Goal: Check status: Check status

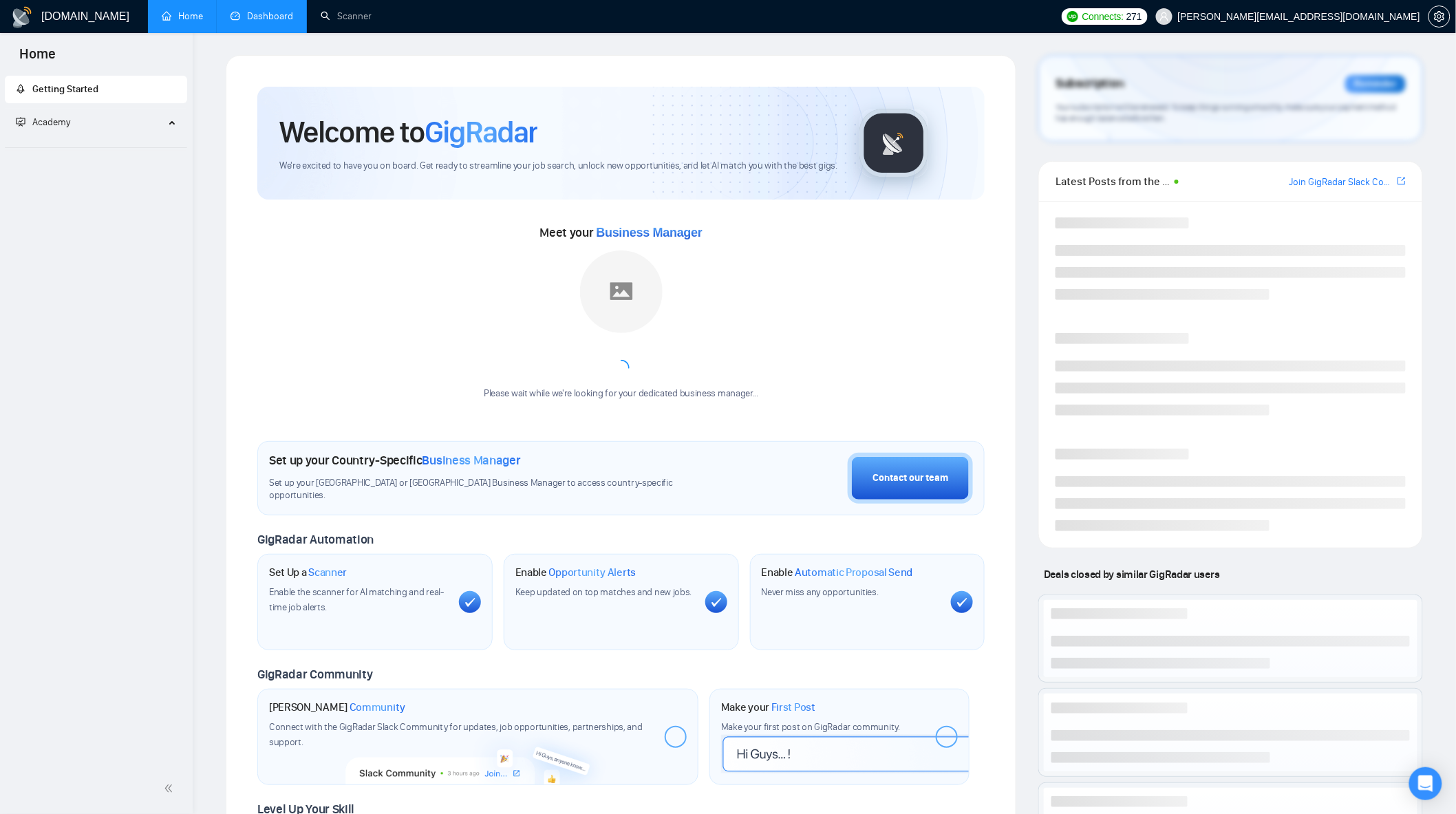
click at [271, 22] on link "Dashboard" at bounding box center [262, 16] width 62 height 12
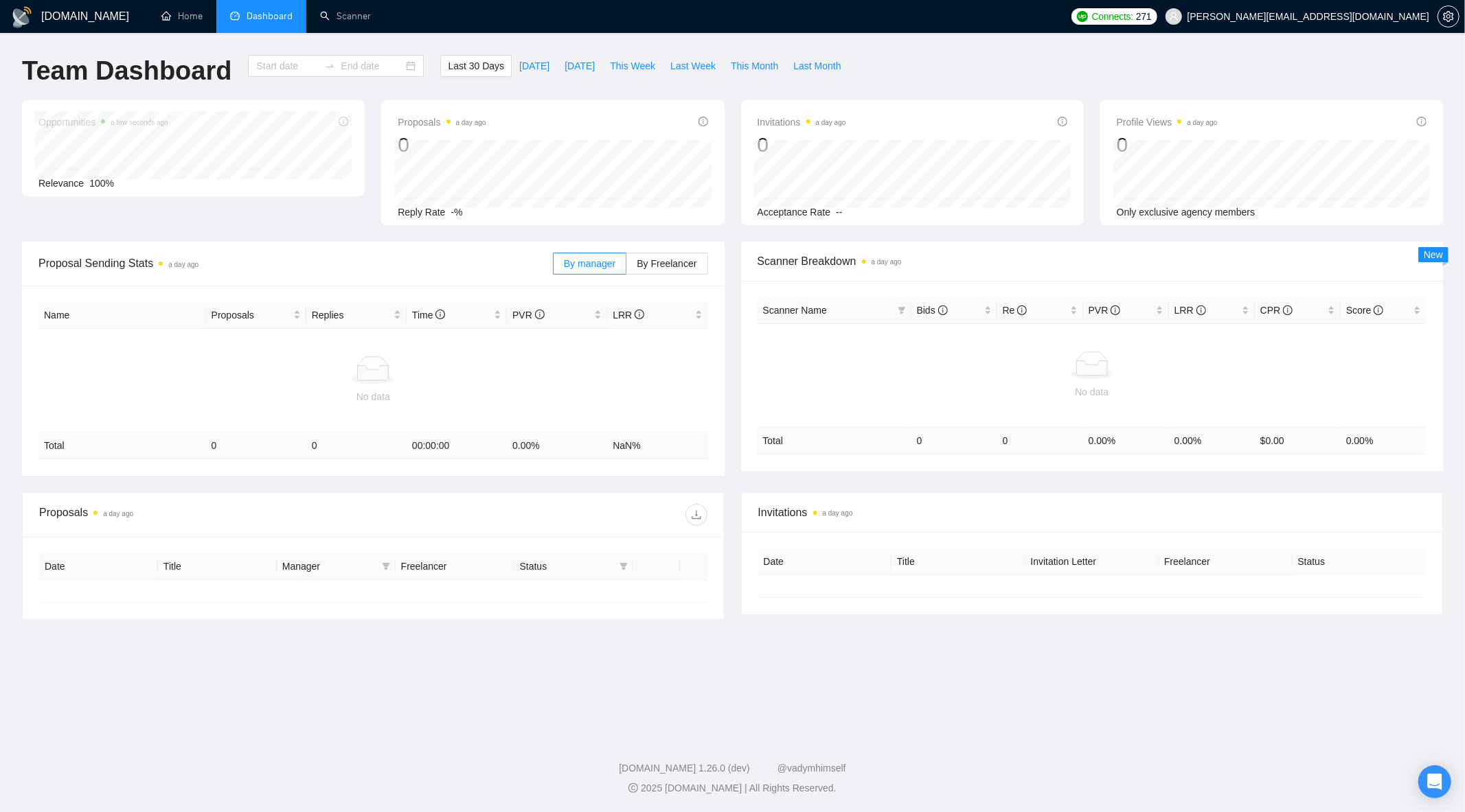
type input "[DATE]"
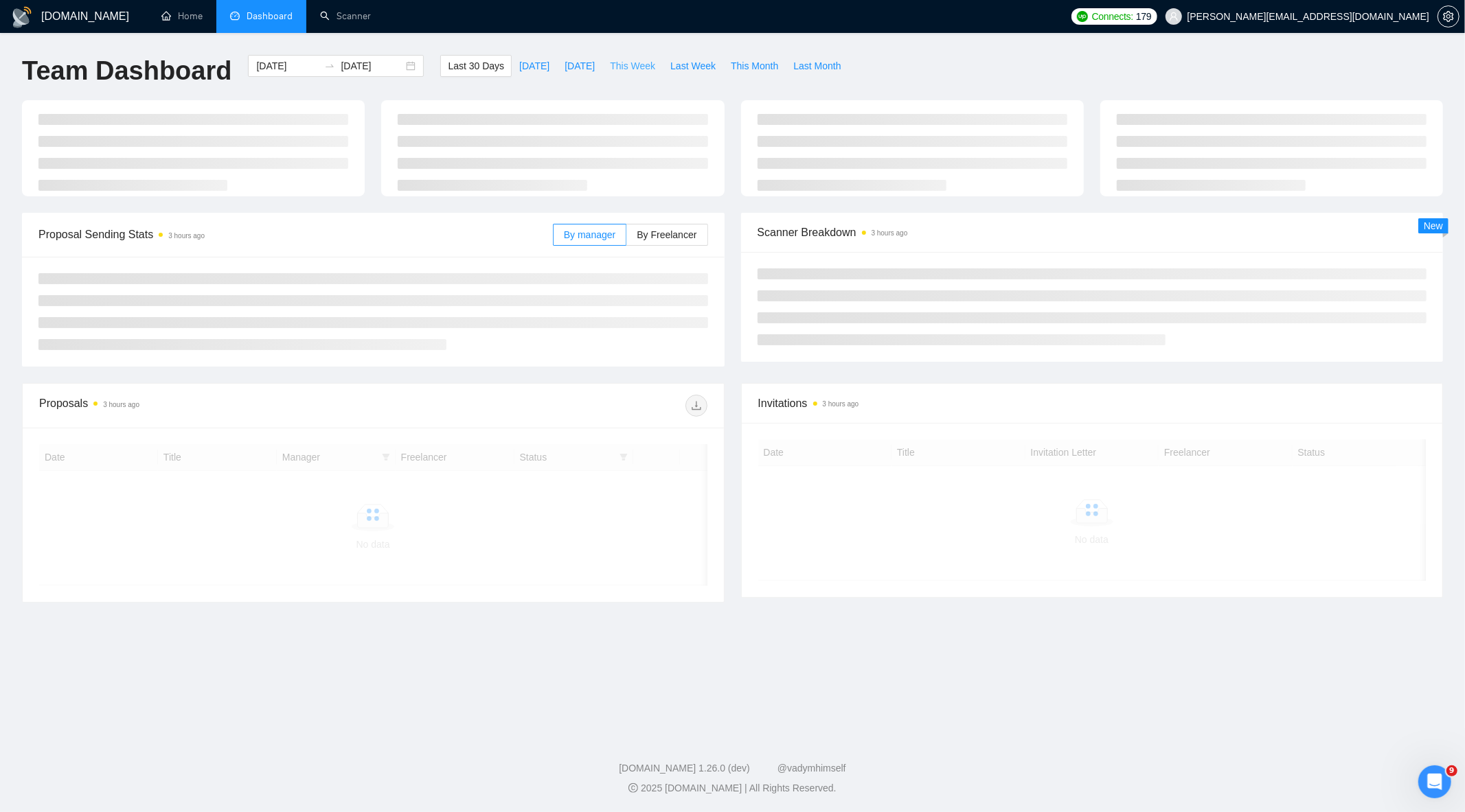
click at [641, 70] on span "This Week" at bounding box center [632, 66] width 45 height 15
type input "[DATE]"
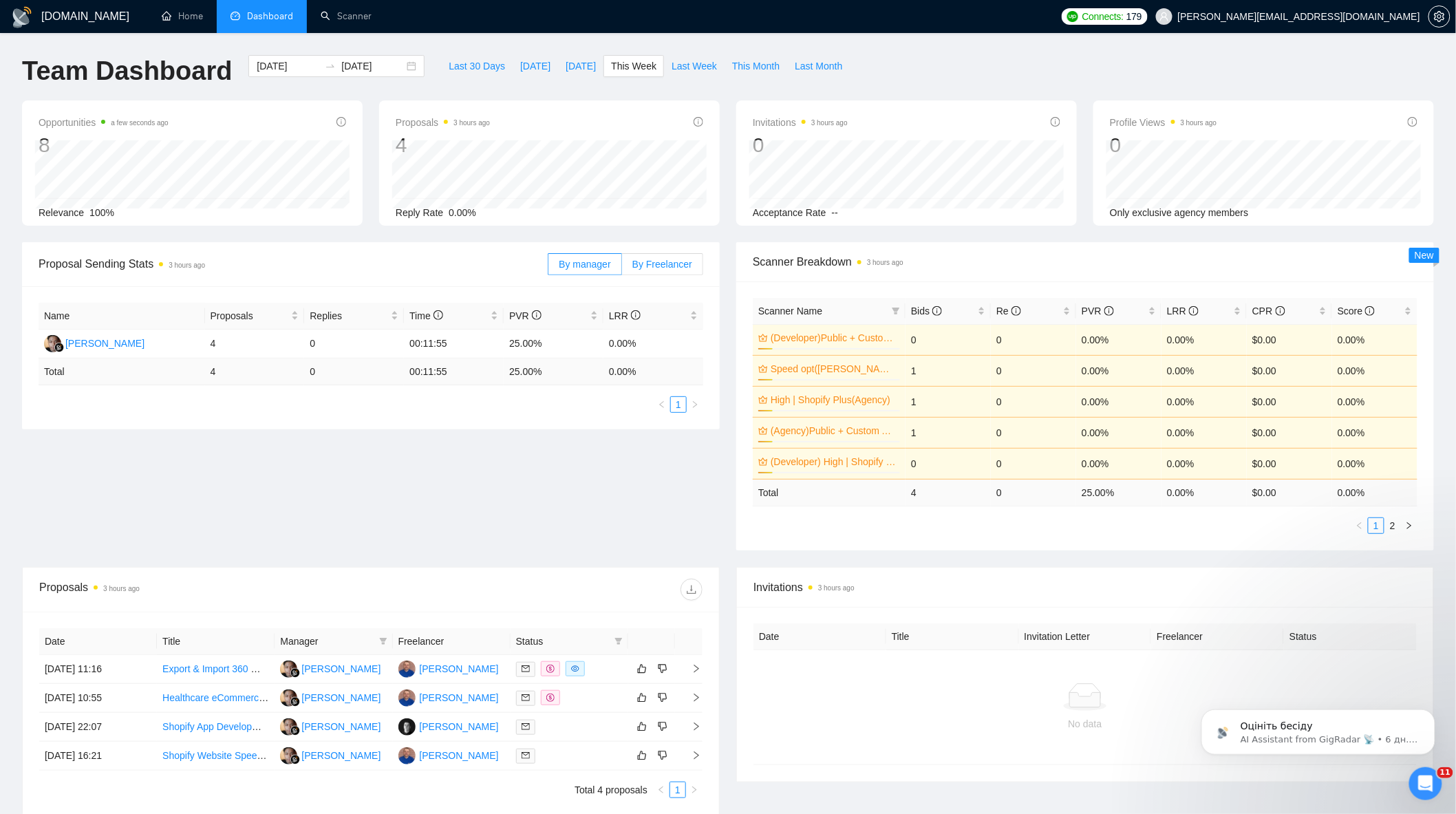
click at [641, 260] on span "By Freelancer" at bounding box center [662, 264] width 60 height 11
click at [622, 268] on input "By Freelancer" at bounding box center [622, 268] width 0 height 0
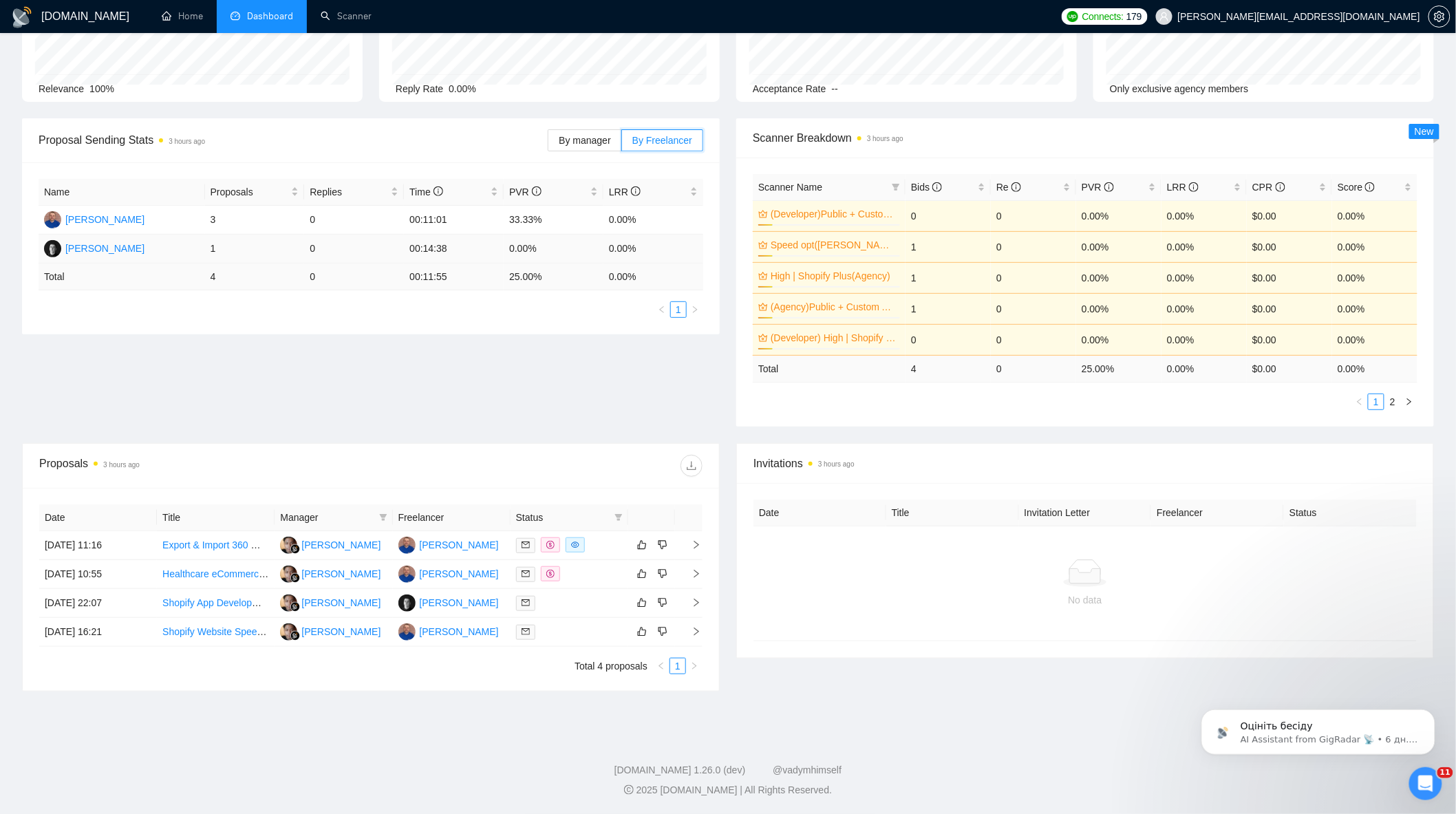
scroll to position [126, 0]
click at [609, 545] on div at bounding box center [569, 546] width 106 height 16
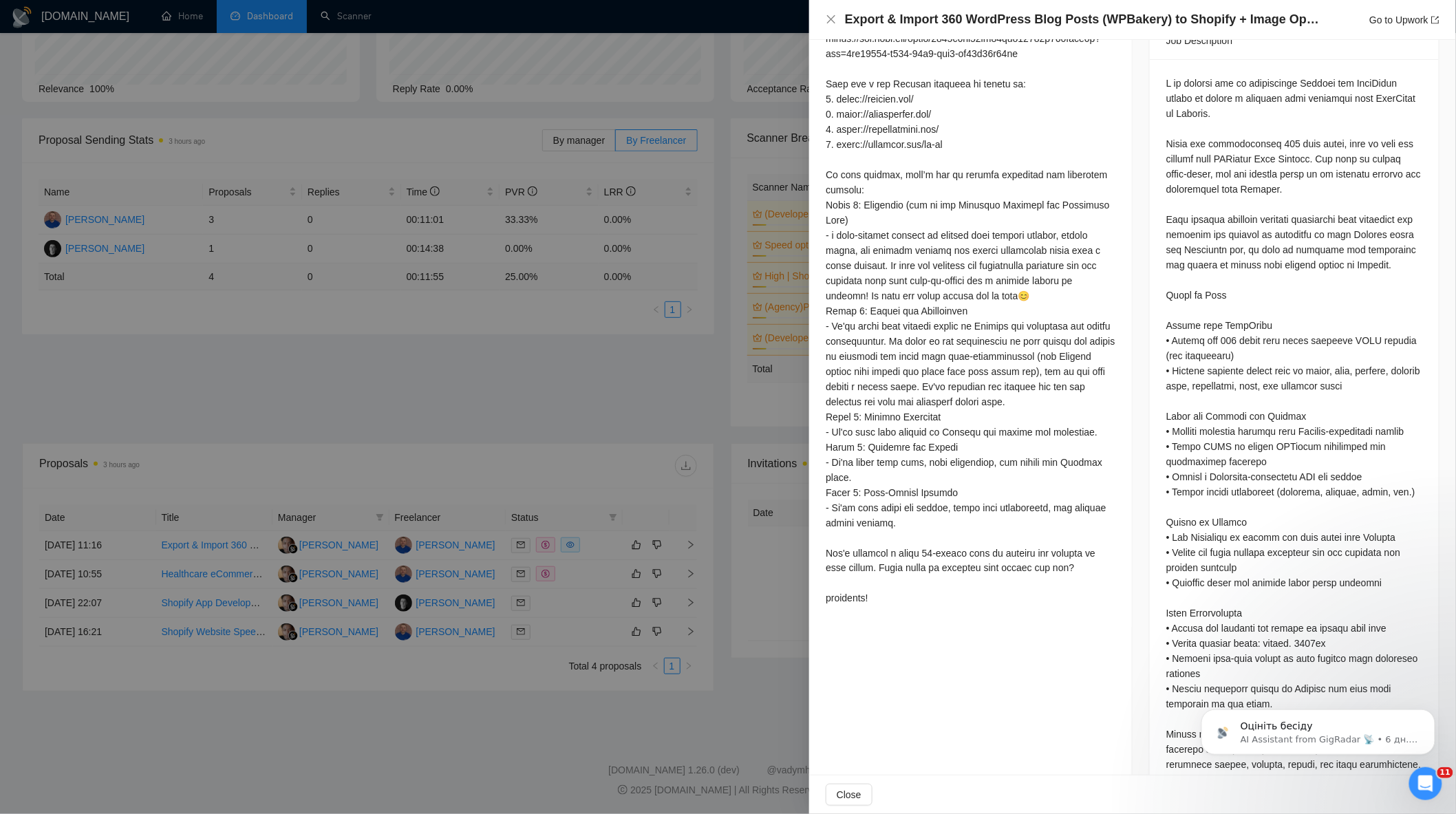
scroll to position [611, 0]
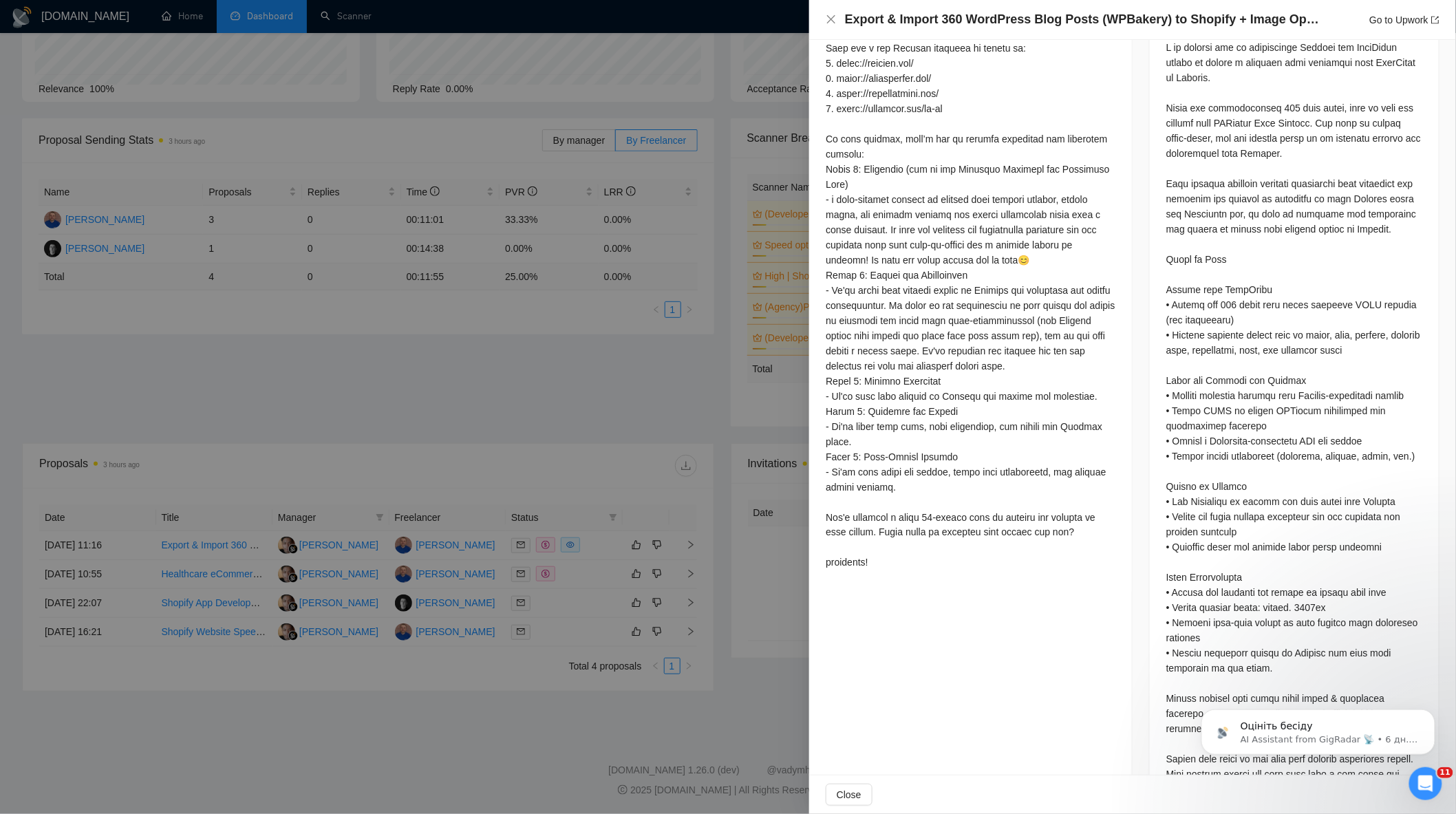
click at [573, 378] on div at bounding box center [728, 407] width 1456 height 814
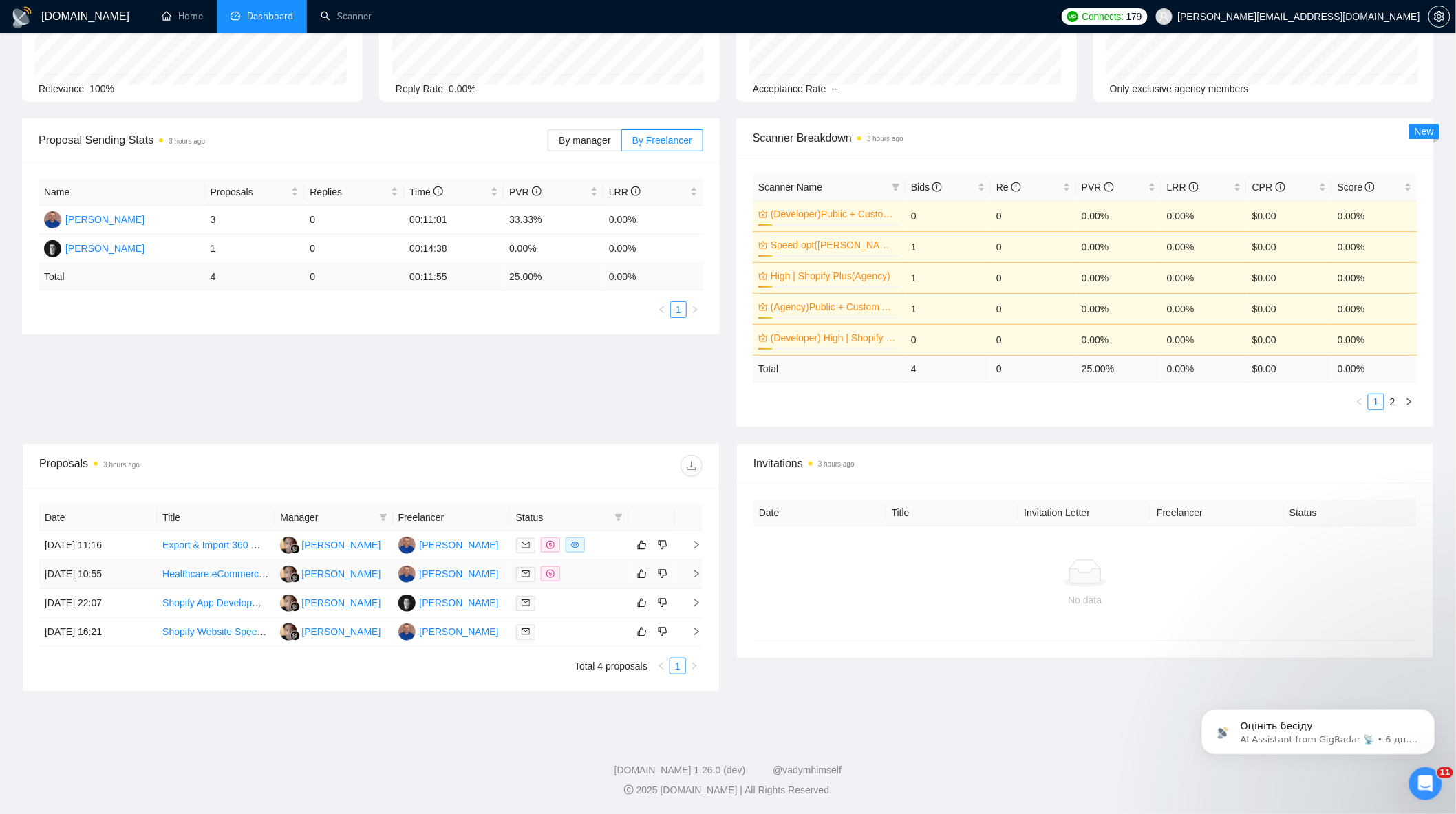
click at [580, 574] on div at bounding box center [569, 574] width 106 height 16
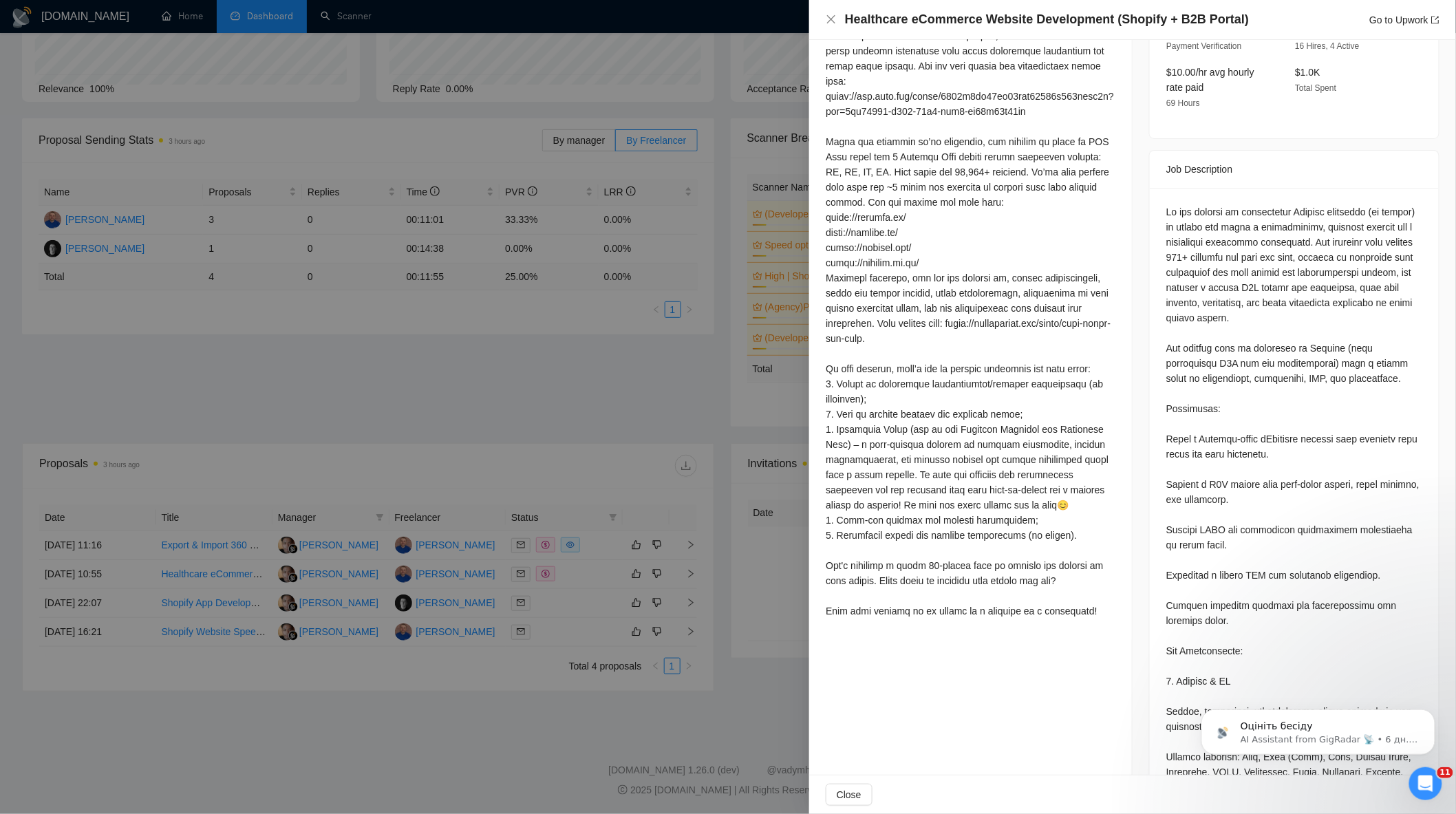
scroll to position [490, 0]
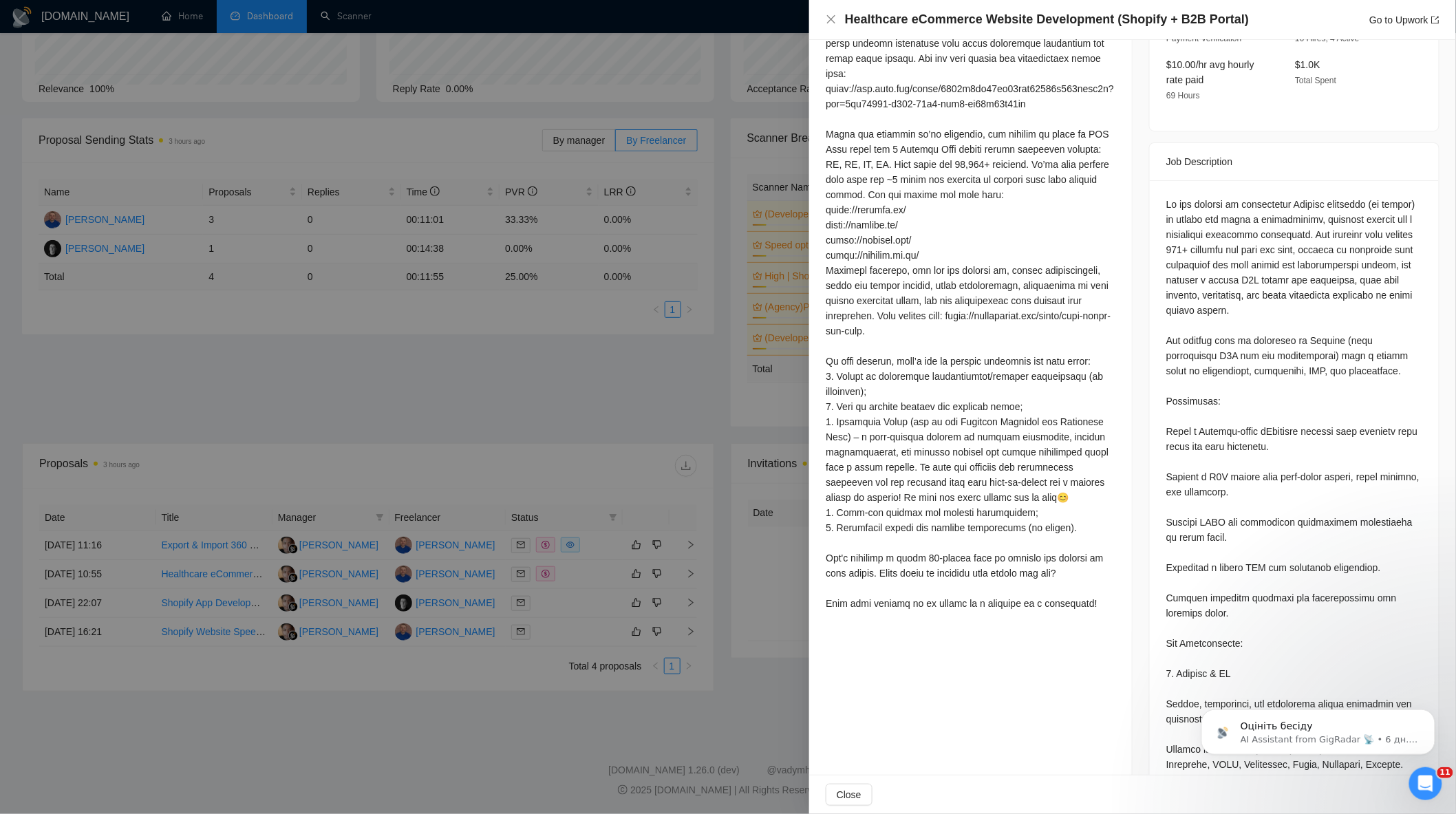
click at [559, 634] on div at bounding box center [728, 407] width 1456 height 814
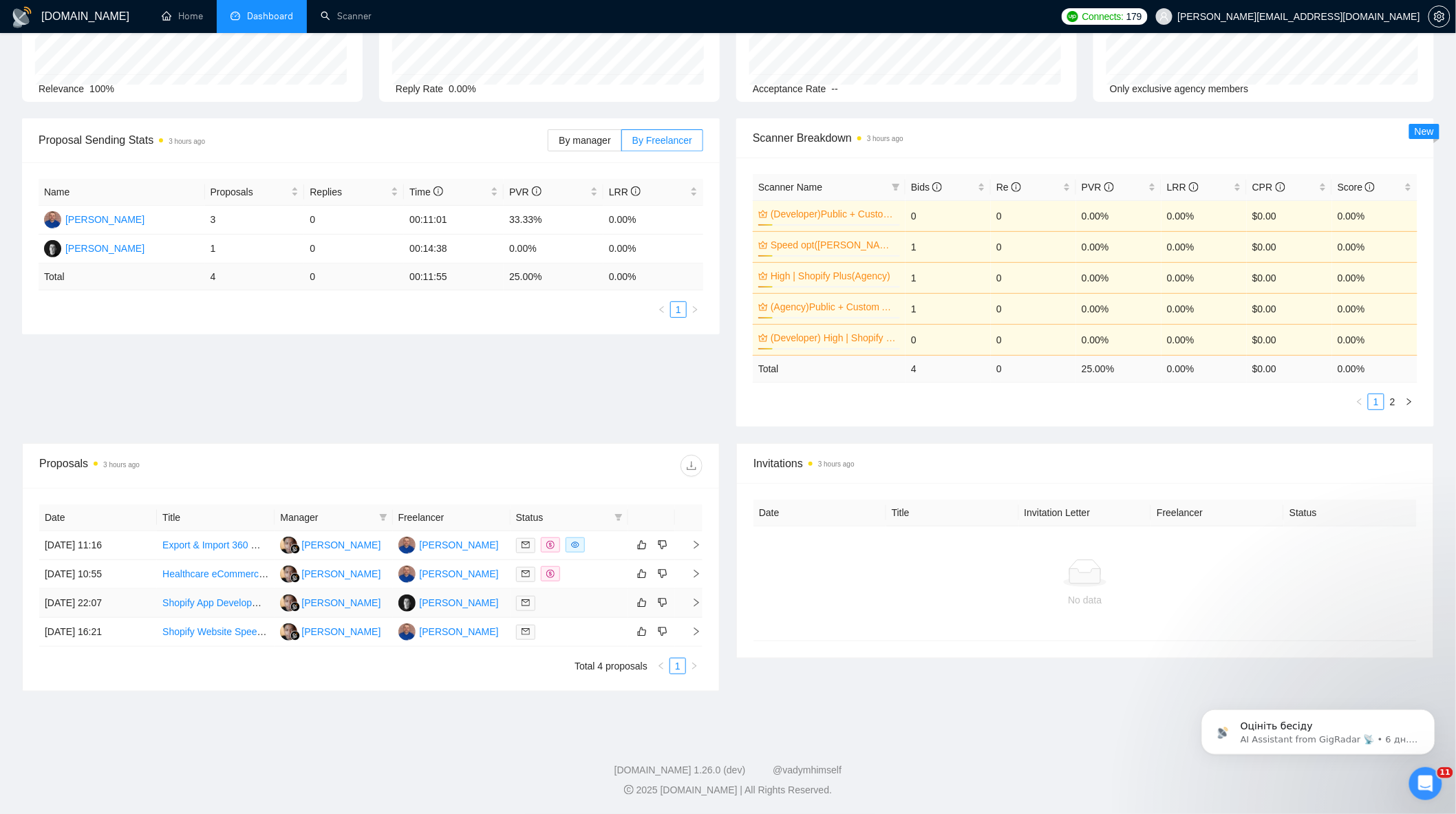
click at [589, 603] on div at bounding box center [569, 603] width 106 height 16
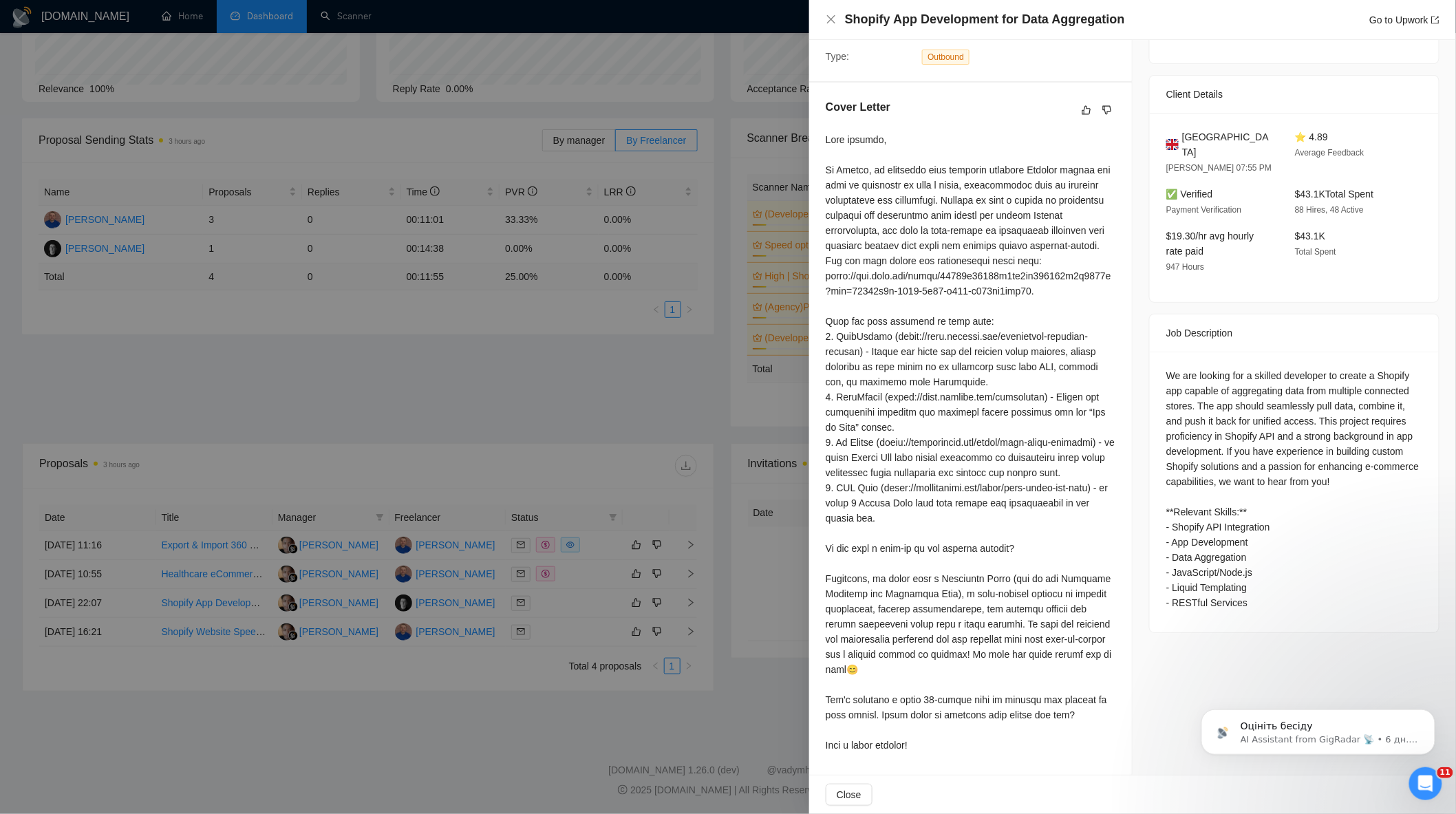
scroll to position [349, 0]
click at [606, 418] on div at bounding box center [728, 407] width 1456 height 814
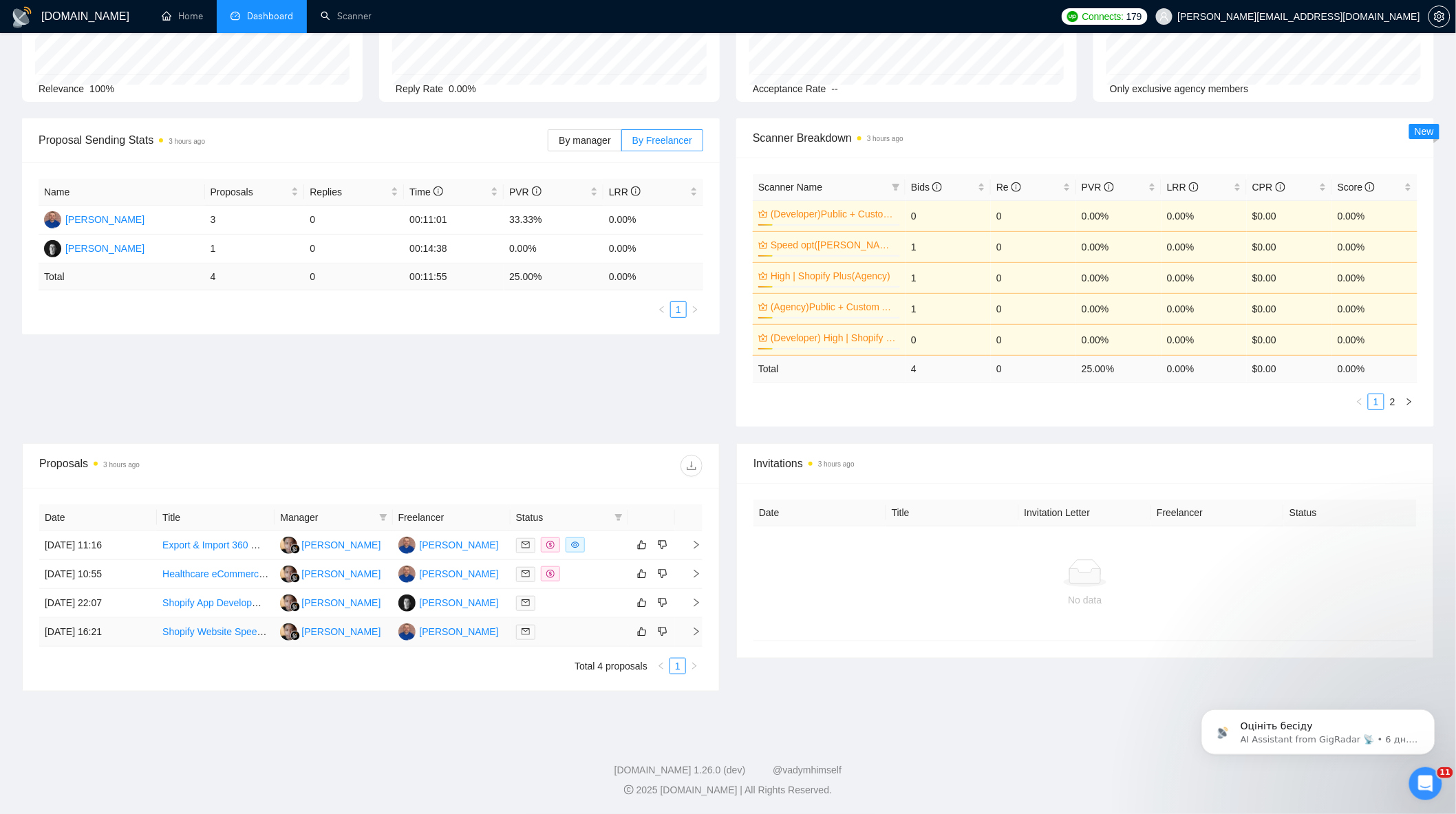
click at [577, 635] on div at bounding box center [569, 632] width 106 height 16
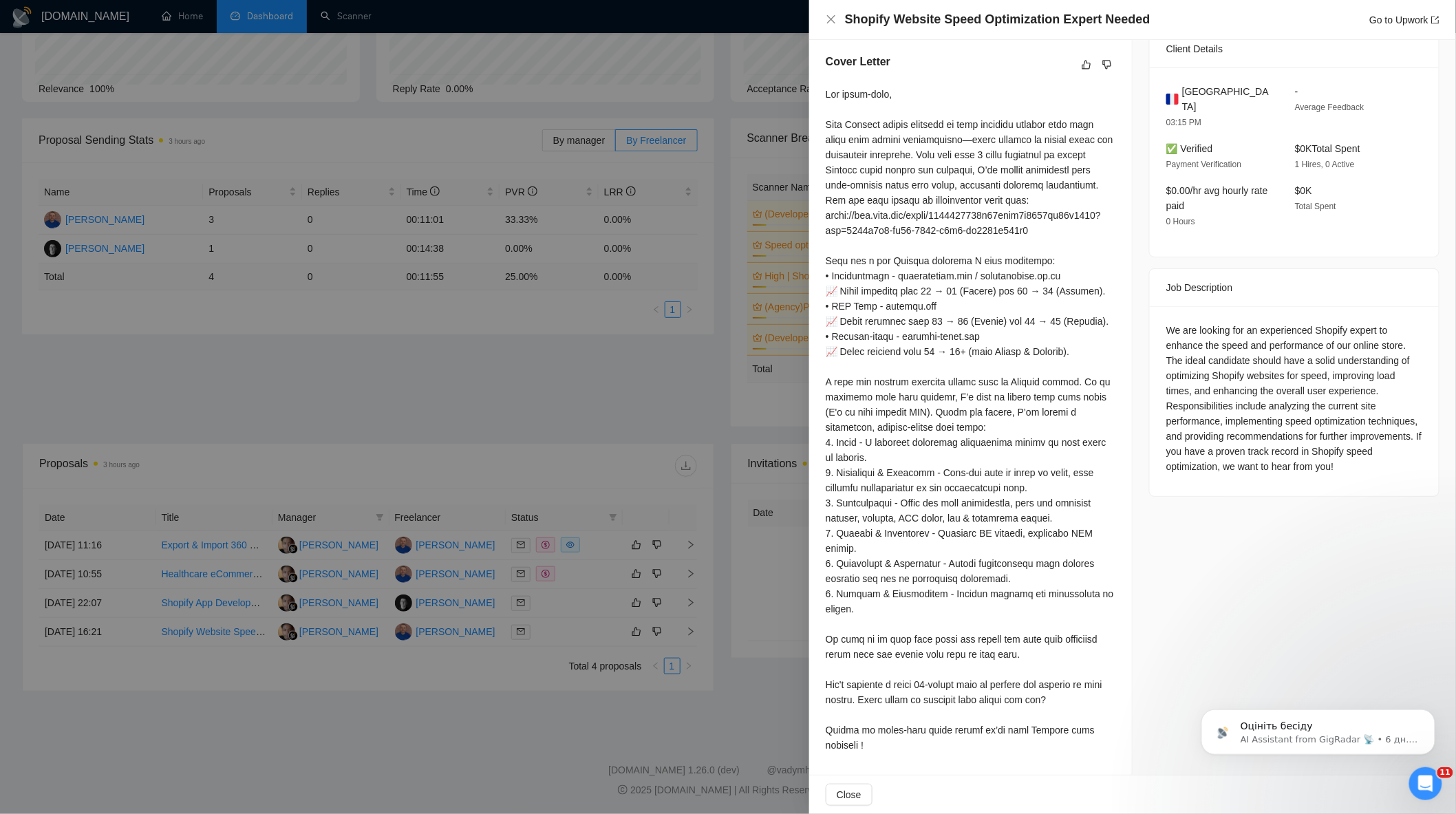
scroll to position [394, 0]
click at [496, 614] on div at bounding box center [728, 407] width 1456 height 814
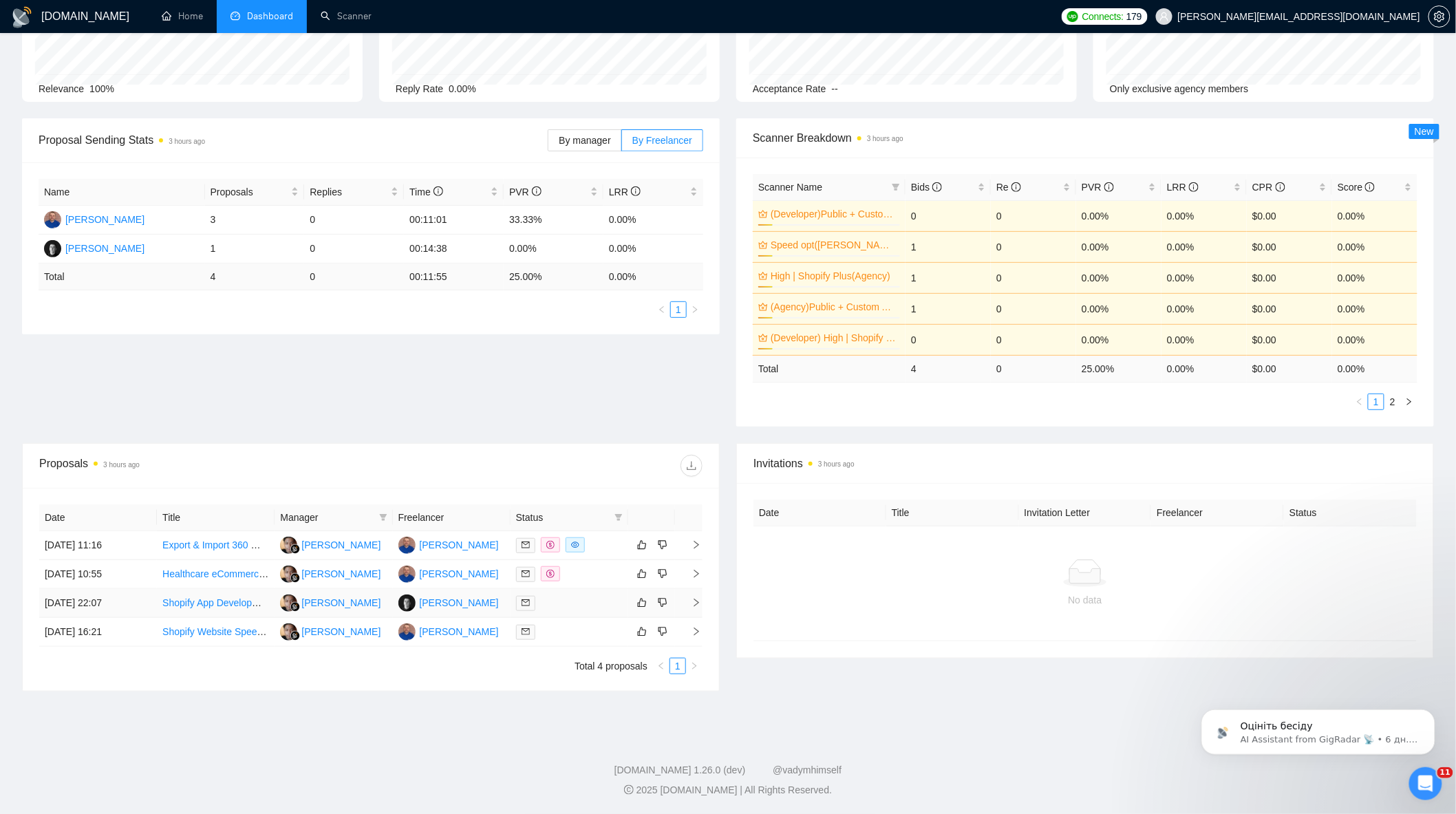
click at [586, 607] on div at bounding box center [569, 603] width 106 height 16
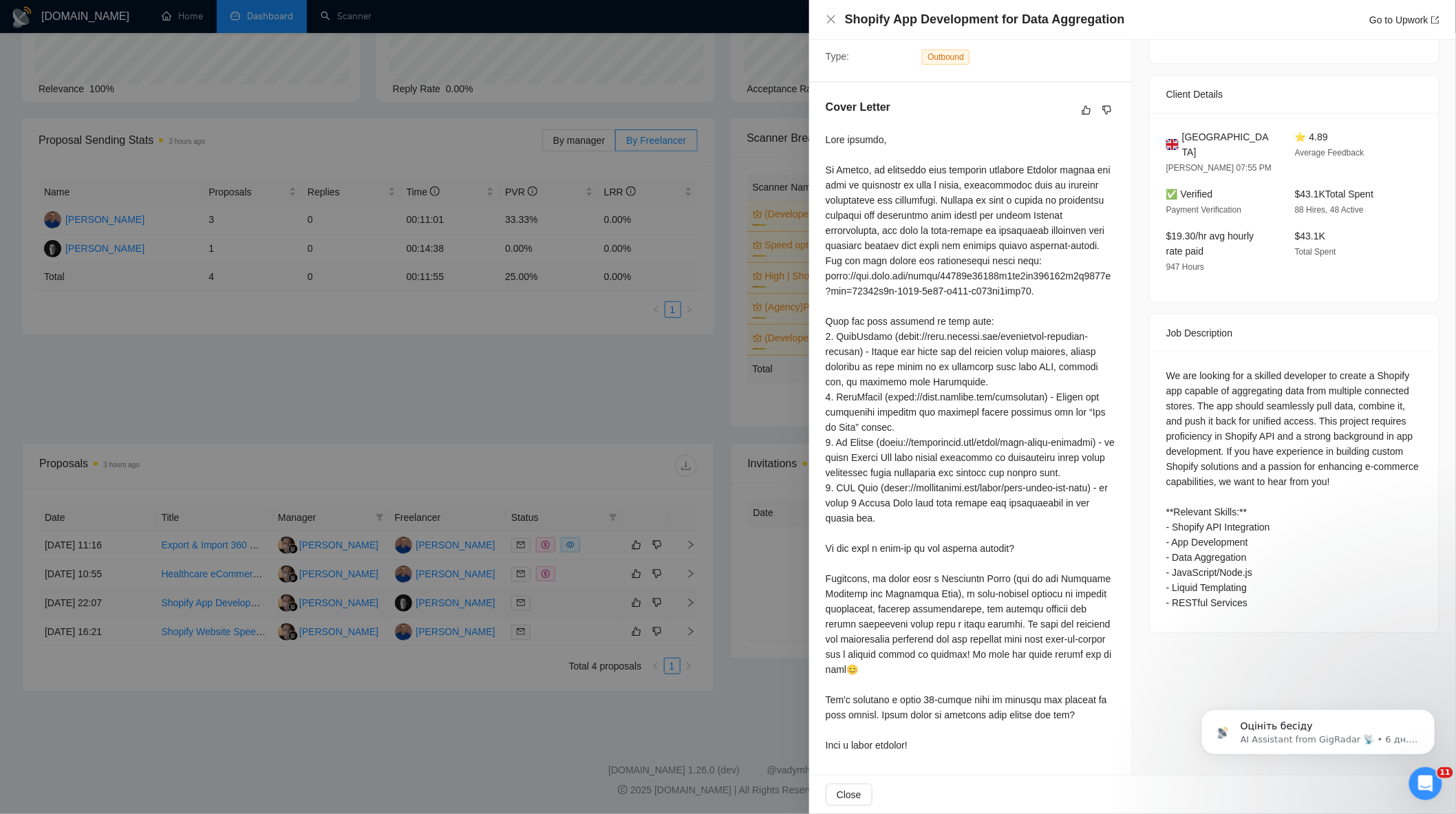
scroll to position [349, 0]
click at [574, 596] on div at bounding box center [728, 407] width 1456 height 814
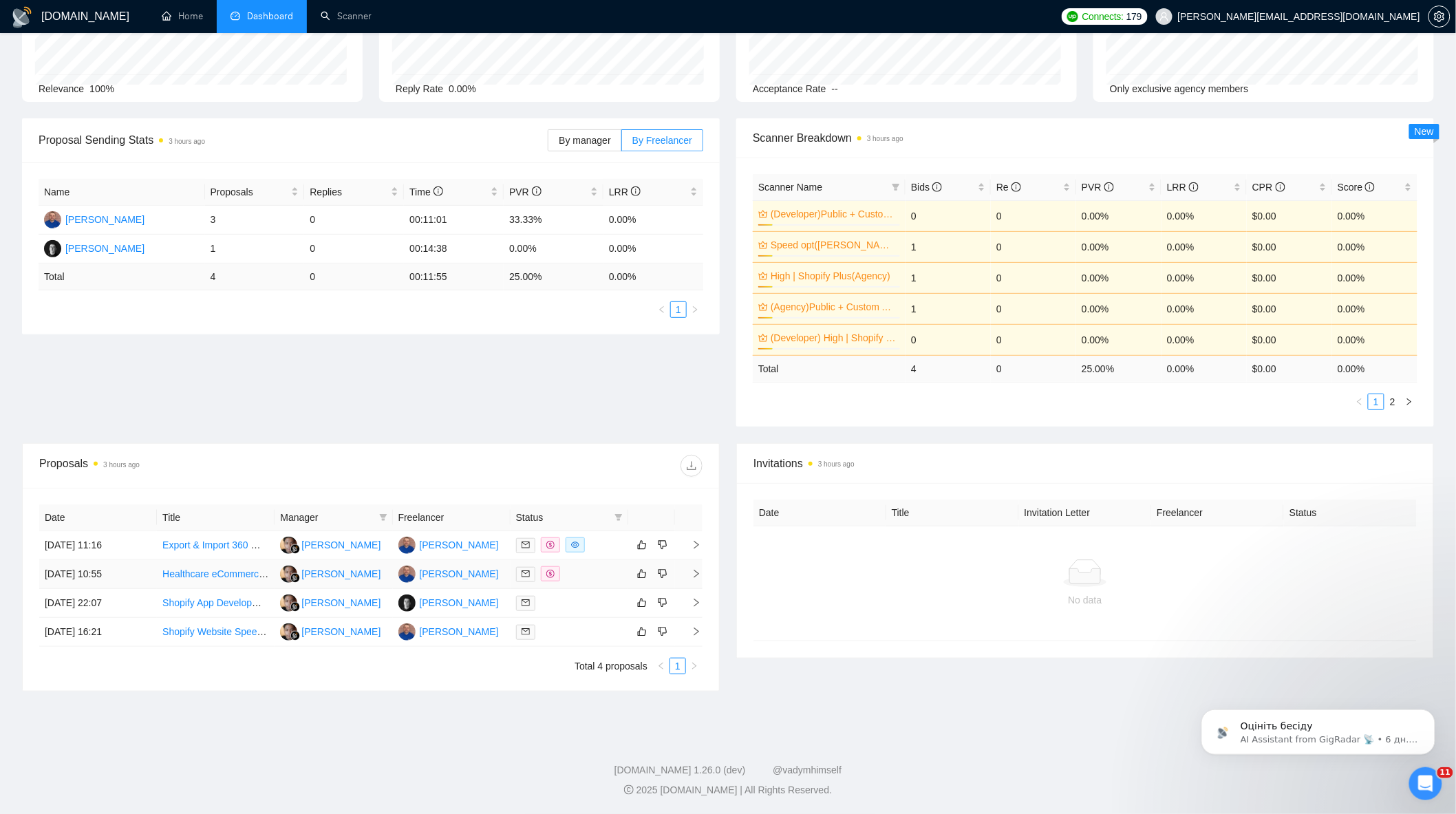
click at [579, 578] on div at bounding box center [569, 574] width 106 height 16
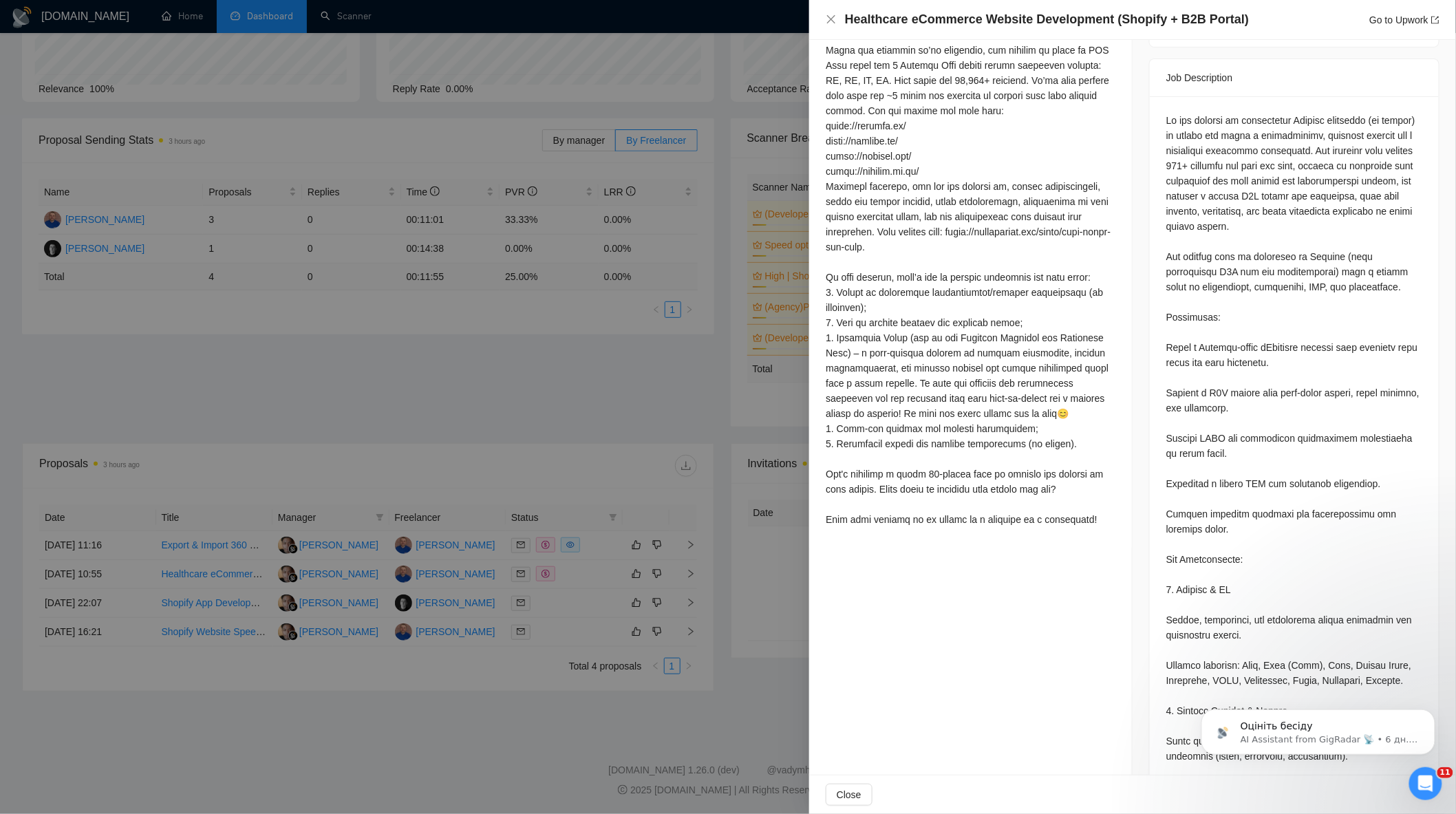
scroll to position [578, 0]
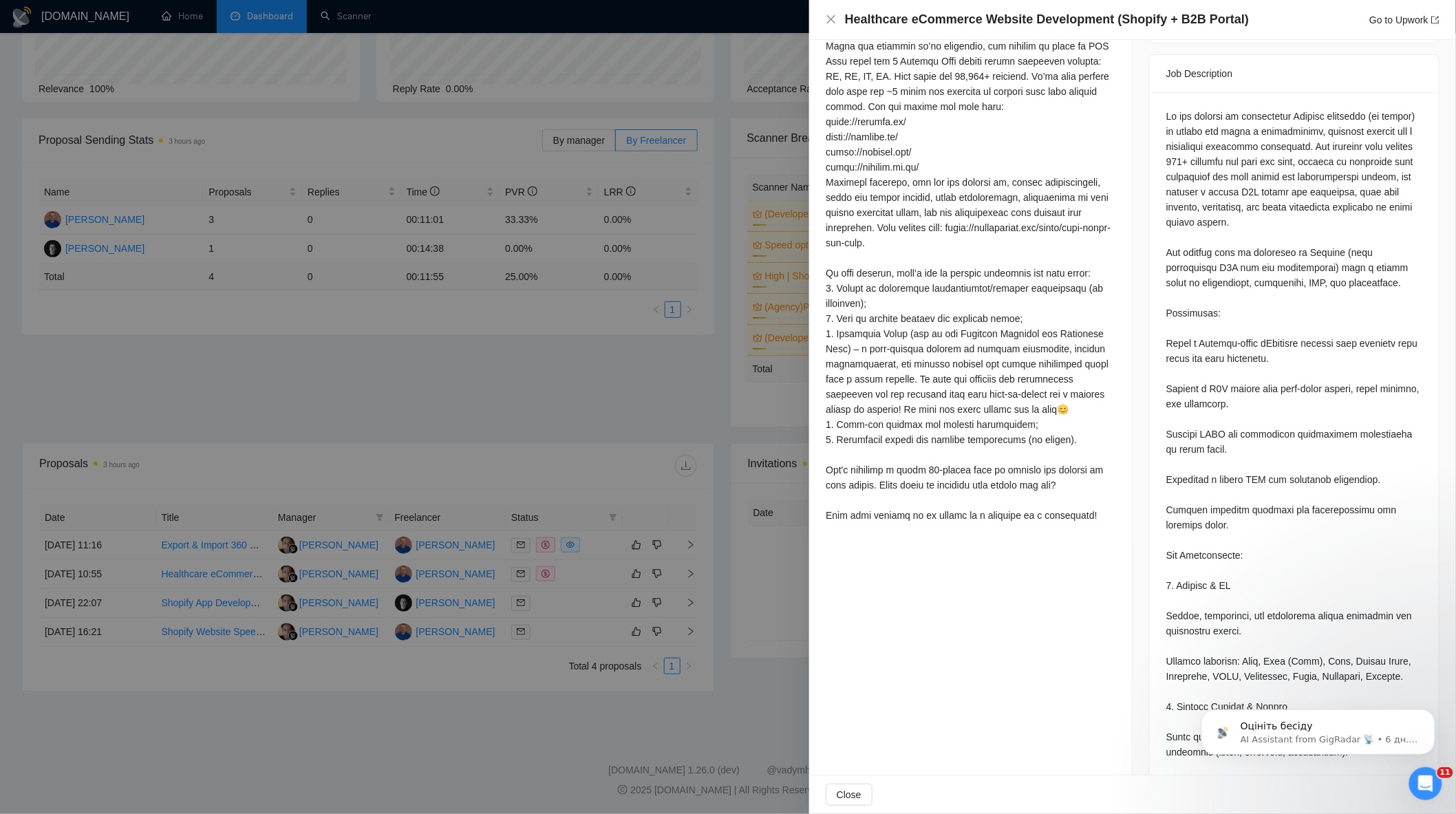
click at [608, 578] on div at bounding box center [728, 407] width 1456 height 814
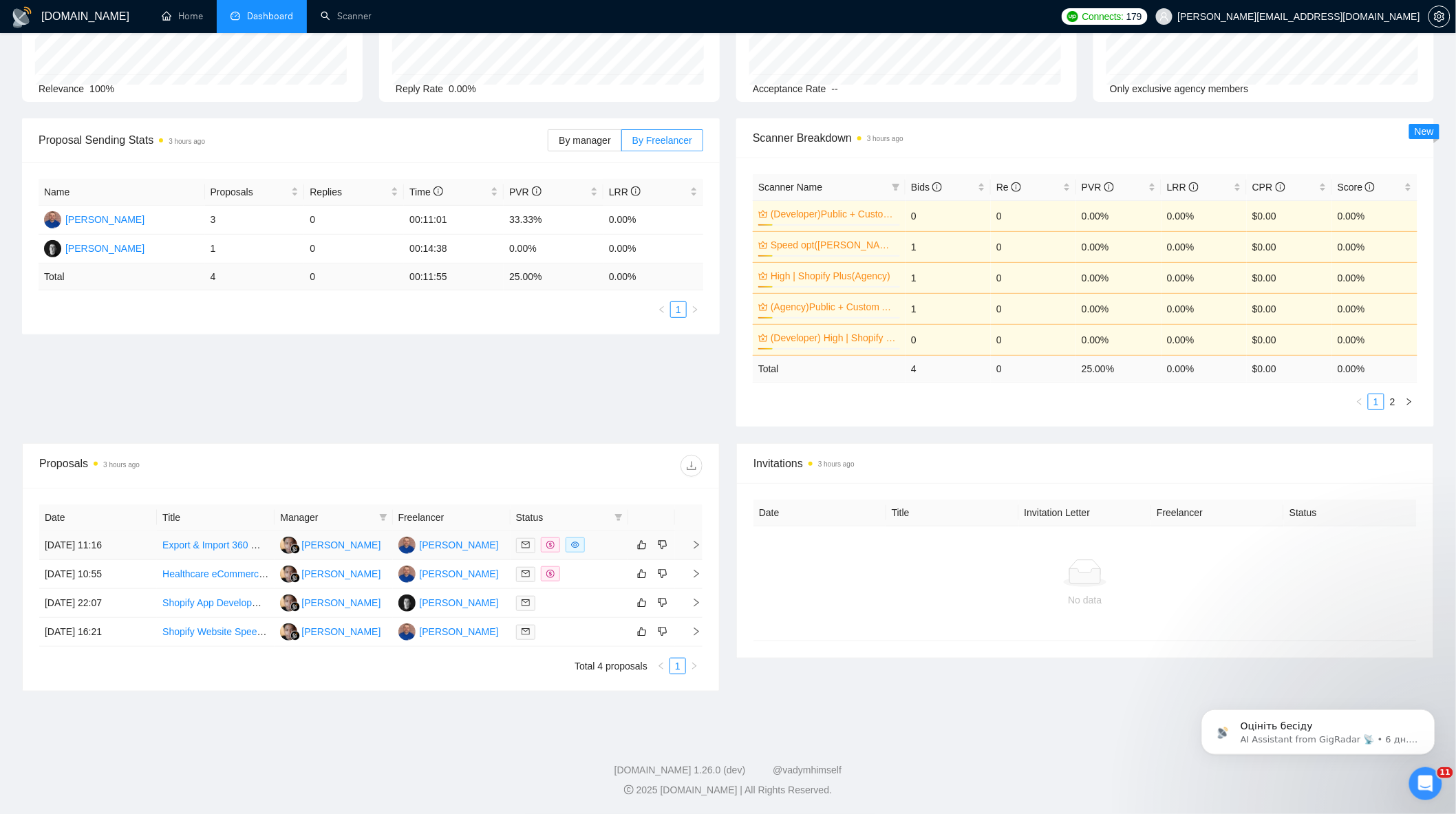
click at [599, 542] on div at bounding box center [569, 546] width 106 height 16
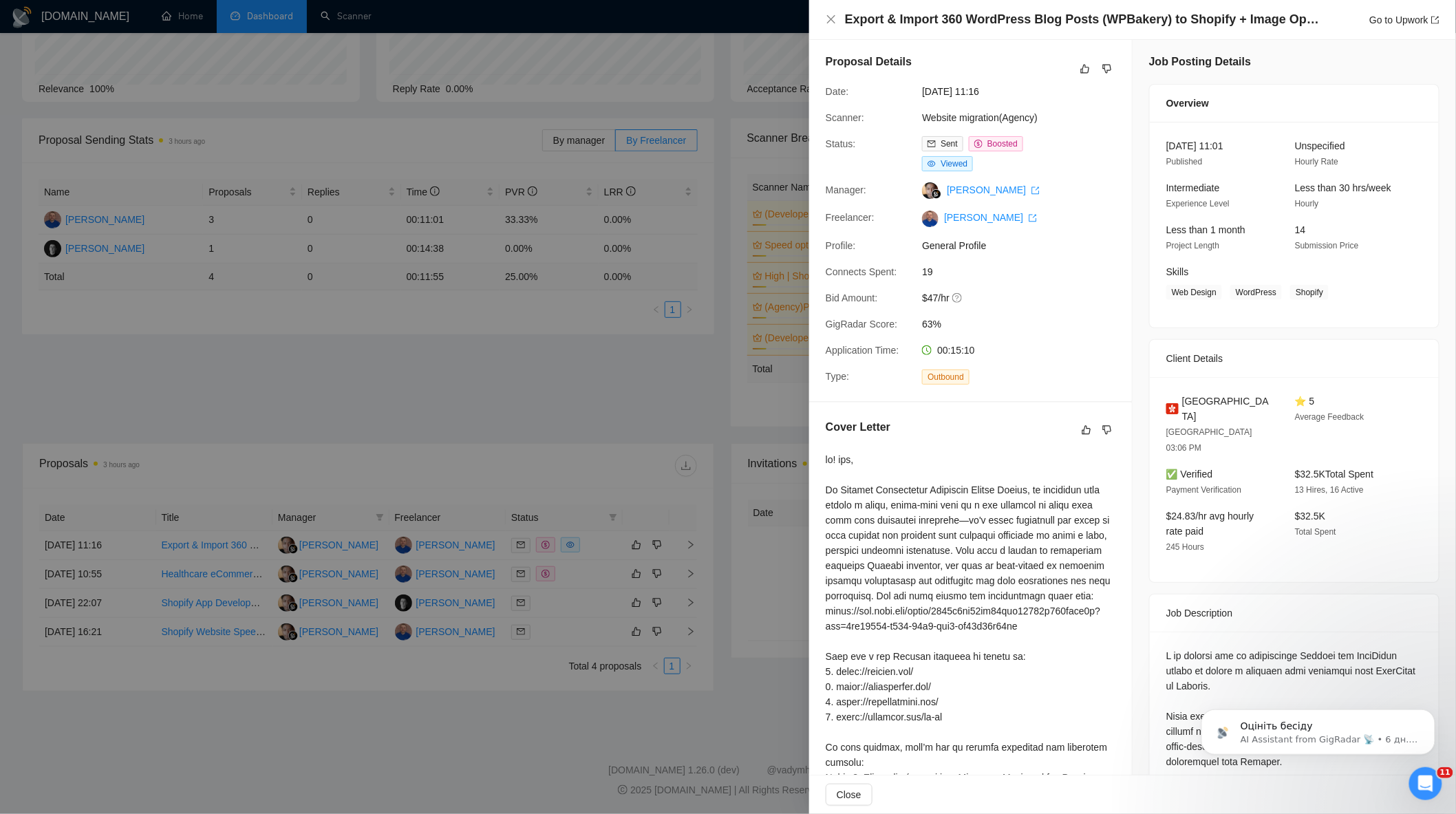
scroll to position [0, 0]
click at [525, 439] on div at bounding box center [728, 407] width 1456 height 814
